Goal: Task Accomplishment & Management: Manage account settings

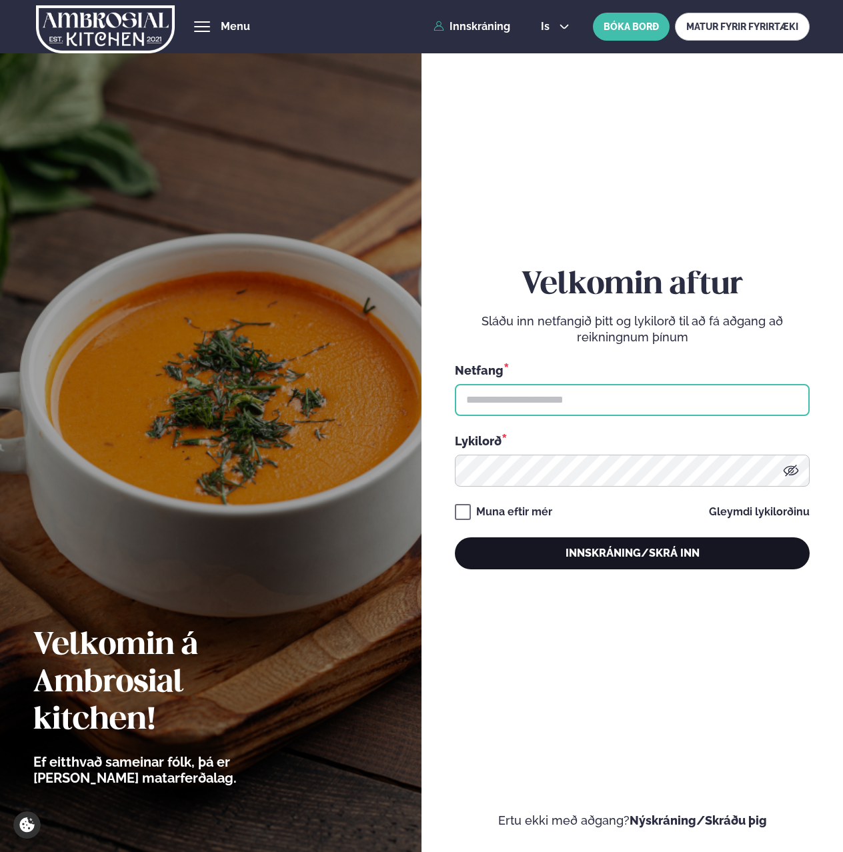
type input "**********"
click at [592, 554] on button "Innskráning/Skrá inn" at bounding box center [633, 554] width 356 height 32
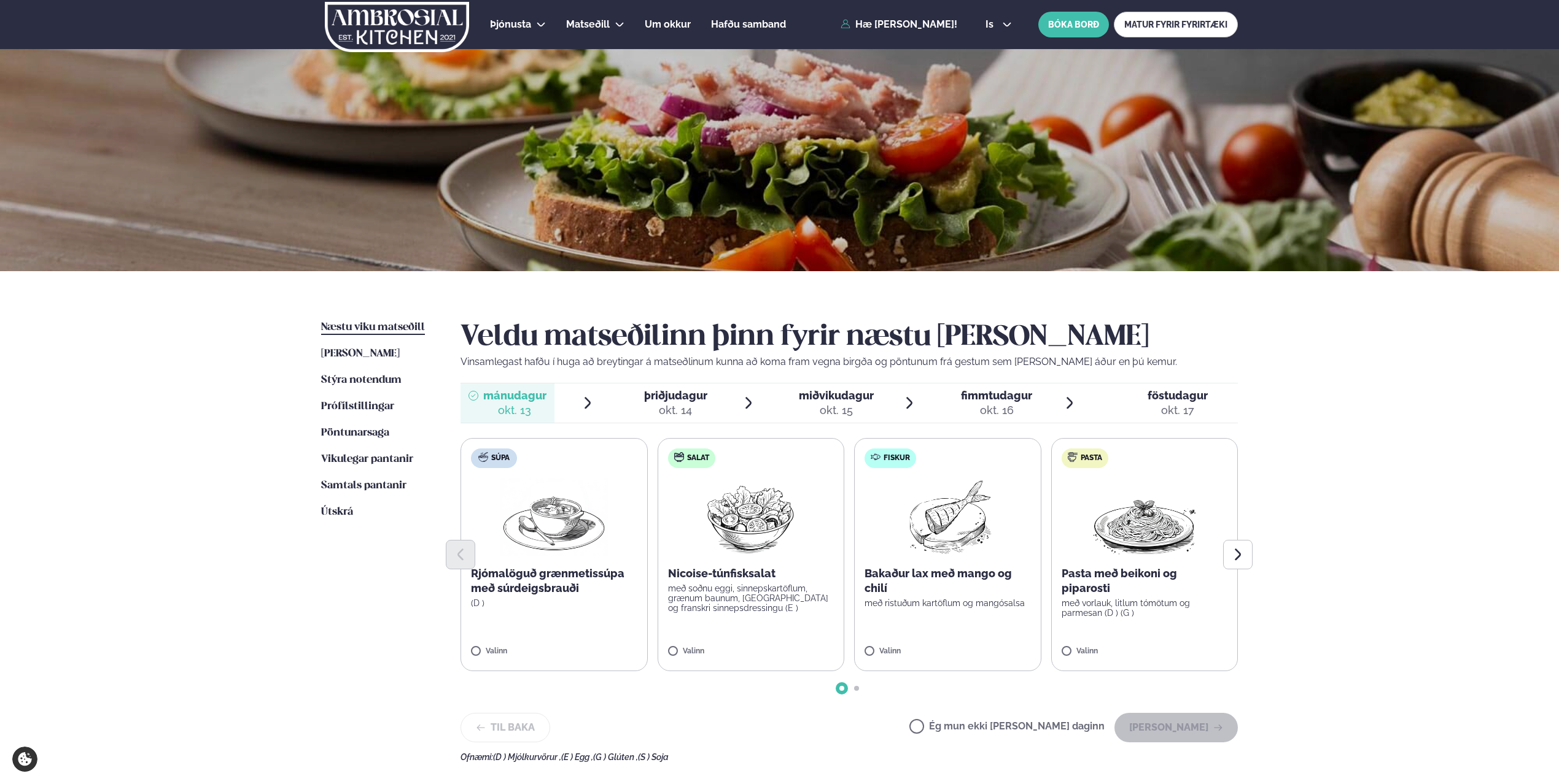
click at [775, 731] on label "Ég mun ekki [PERSON_NAME] daginn" at bounding box center [1007, 728] width 195 height 13
click at [775, 733] on button "[PERSON_NAME]" at bounding box center [1176, 728] width 123 height 29
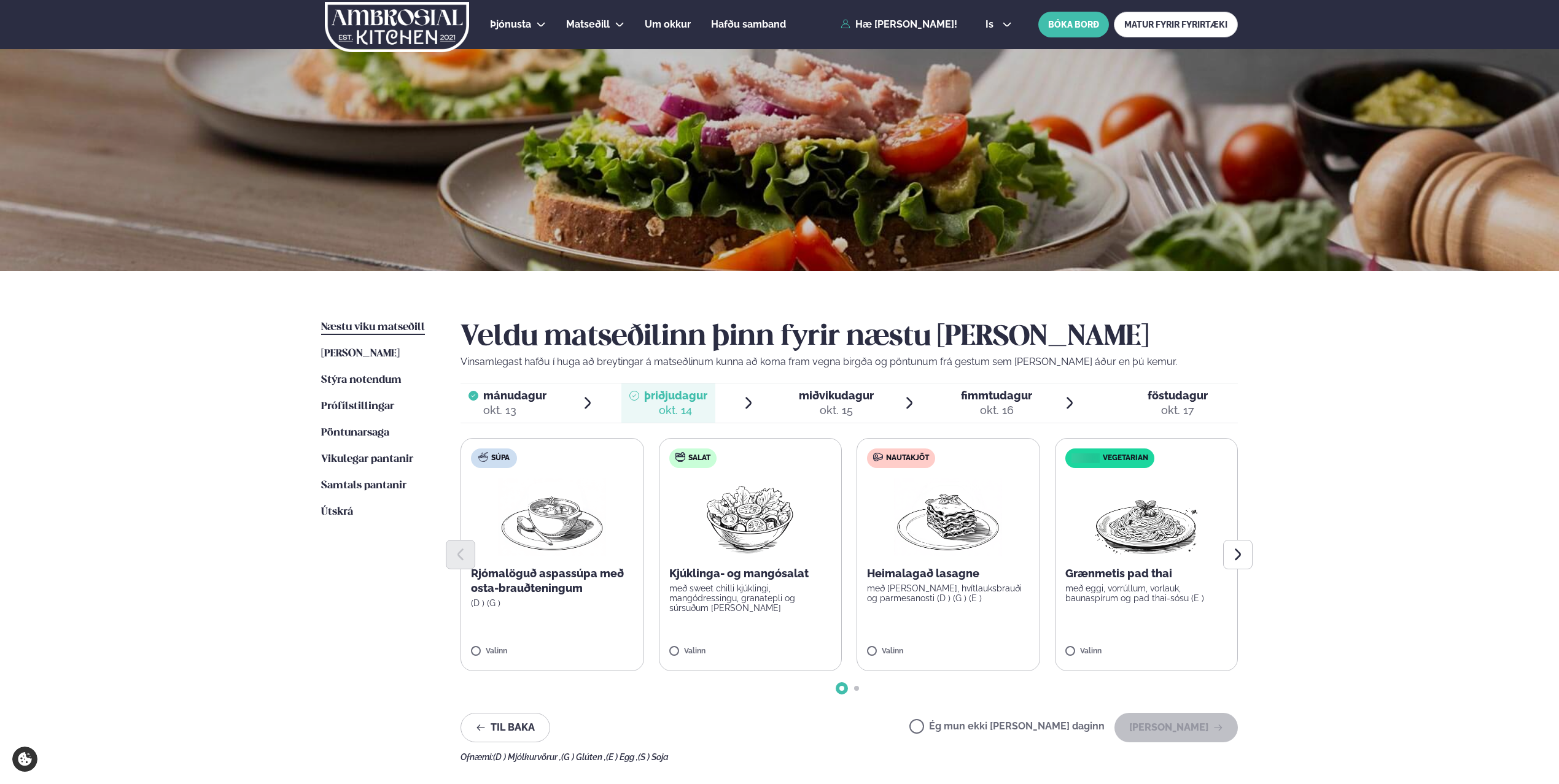
click at [775, 725] on label "Ég mun ekki [PERSON_NAME] daginn" at bounding box center [1007, 728] width 195 height 13
click at [775, 736] on button "[PERSON_NAME]" at bounding box center [1176, 728] width 123 height 29
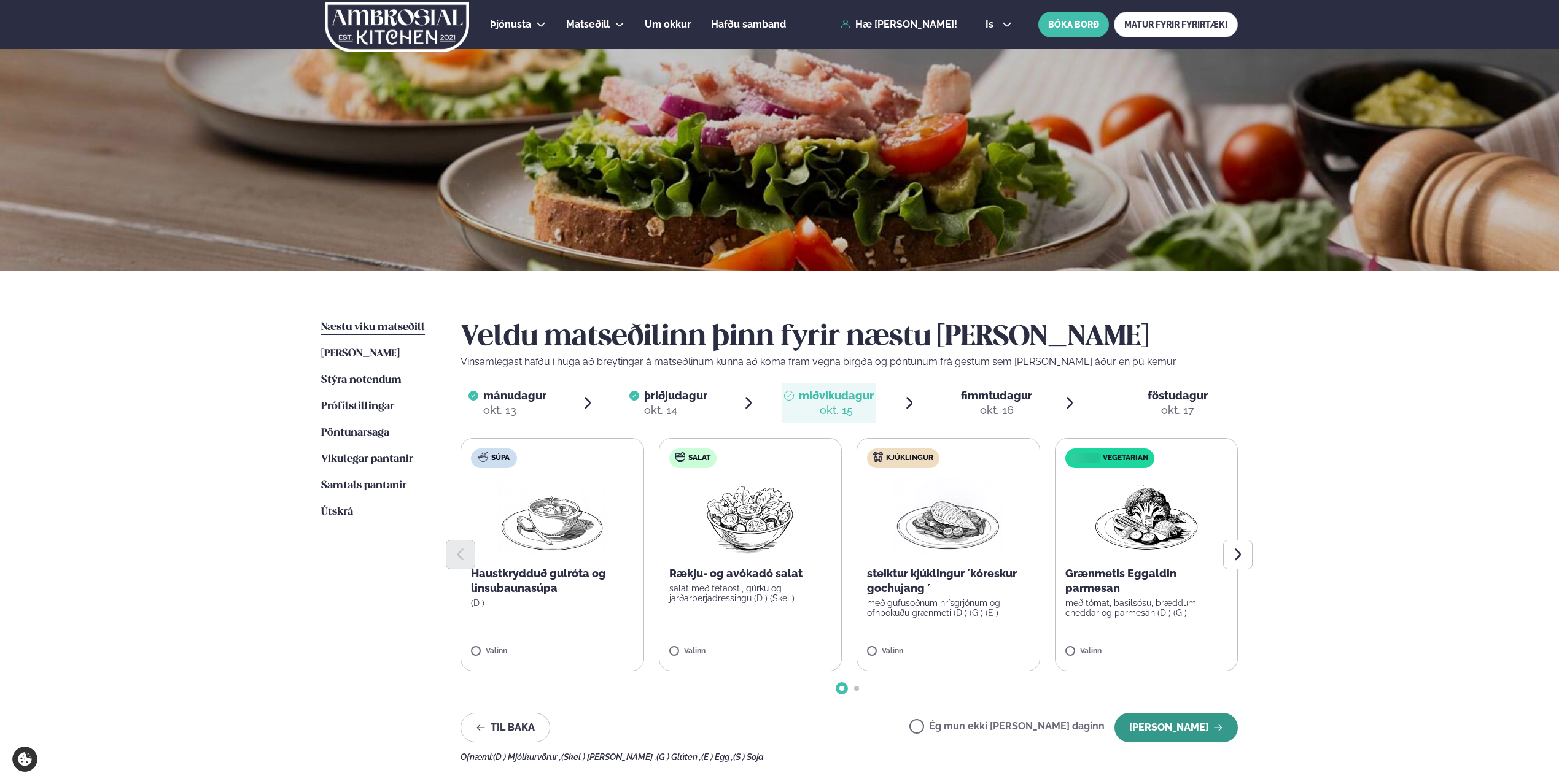
click at [775, 729] on button "[PERSON_NAME]" at bounding box center [1176, 728] width 123 height 29
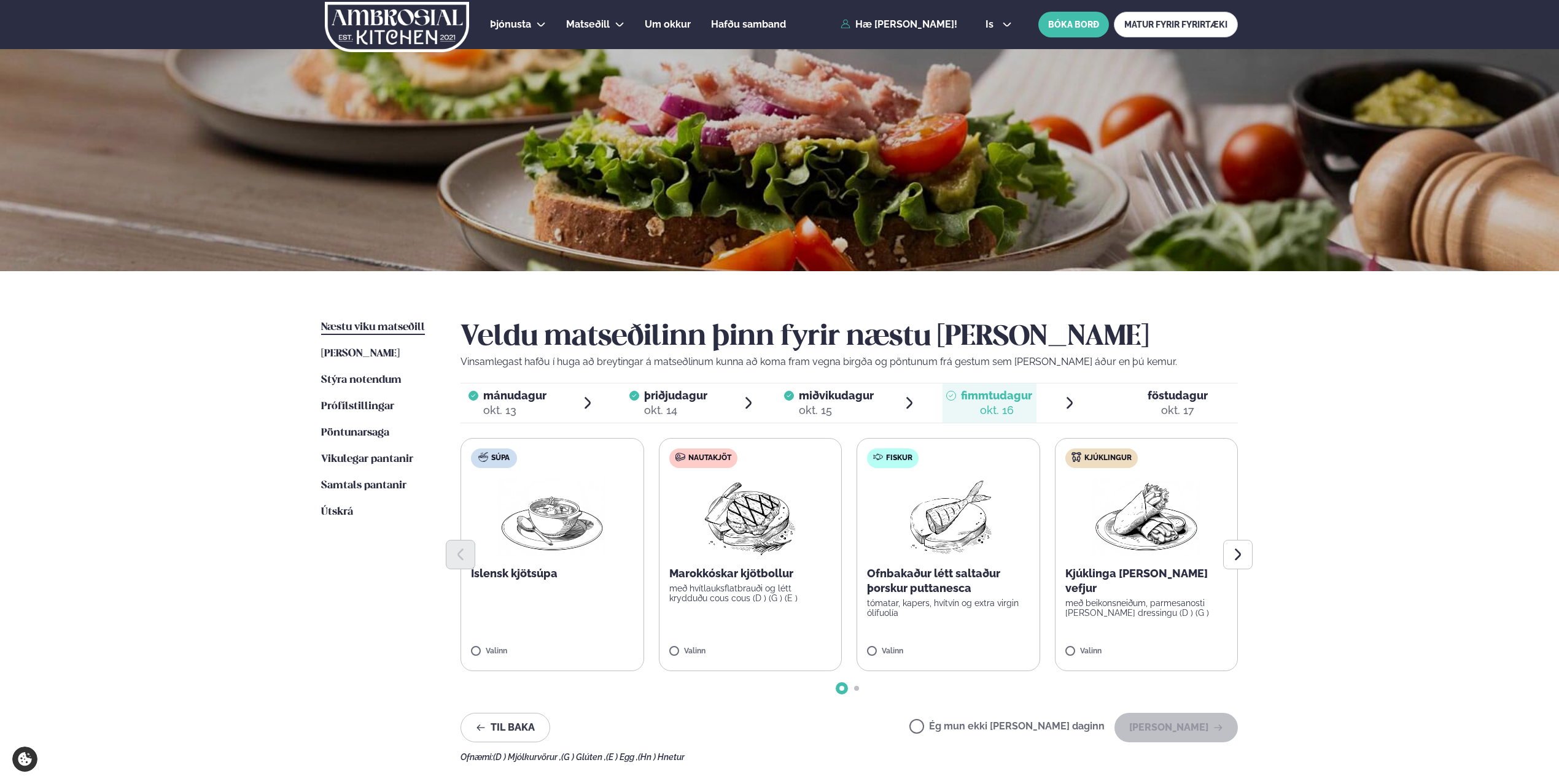
click at [775, 731] on label "Ég mun ekki [PERSON_NAME] daginn" at bounding box center [1007, 728] width 195 height 13
click at [775, 730] on label "Ég mun ekki [PERSON_NAME] daginn" at bounding box center [1007, 728] width 195 height 13
click at [775, 732] on button "[PERSON_NAME]" at bounding box center [1176, 728] width 123 height 29
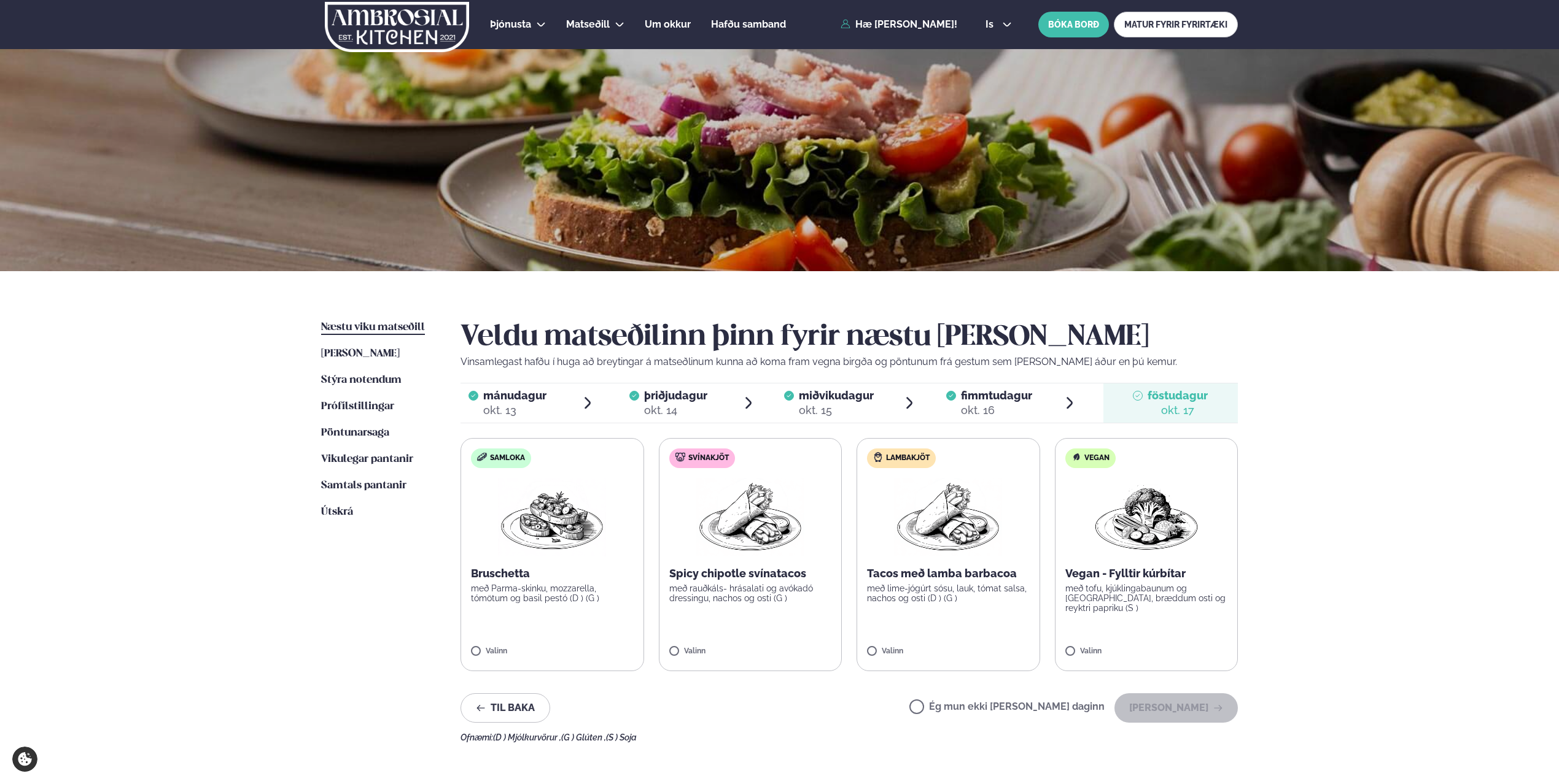
click at [775, 709] on label "Ég mun ekki [PERSON_NAME] daginn" at bounding box center [1007, 709] width 195 height 13
click at [775, 715] on button "[PERSON_NAME]" at bounding box center [1176, 709] width 123 height 29
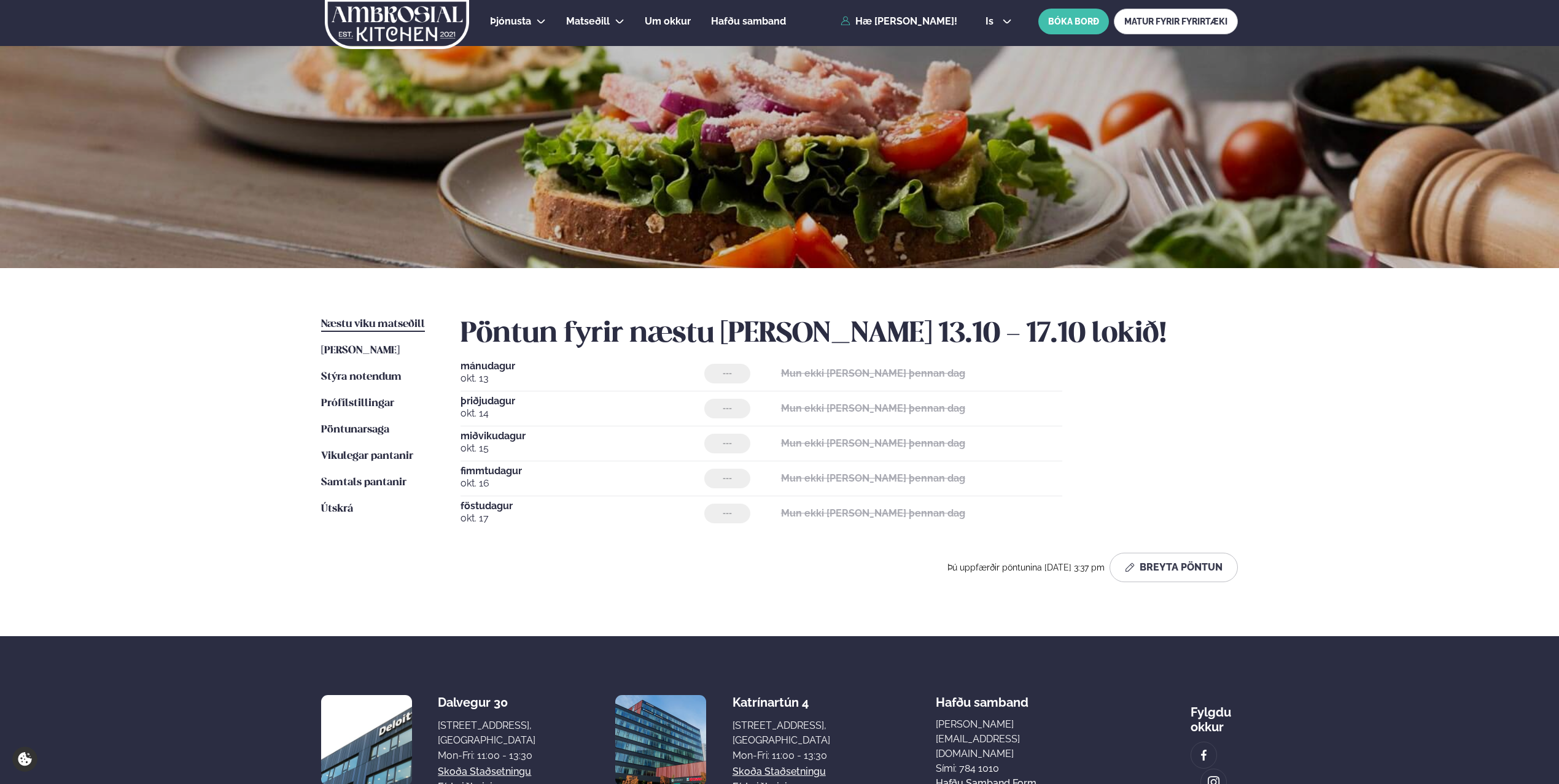
scroll to position [5, 0]
